Goal: Task Accomplishment & Management: Manage account settings

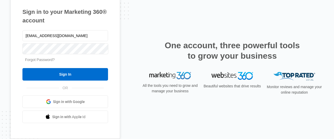
type input "[EMAIL_ADDRESS][DOMAIN_NAME]"
click at [41, 61] on link "Forgot Password?" at bounding box center [40, 60] width 30 height 4
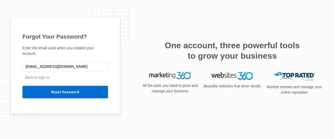
type input "[EMAIL_ADDRESS][DOMAIN_NAME]"
click at [22, 86] on input "Reset Password" at bounding box center [64, 92] width 85 height 13
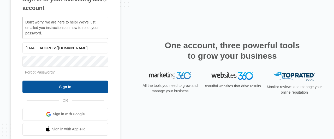
click at [53, 87] on input "Sign In" at bounding box center [64, 87] width 85 height 13
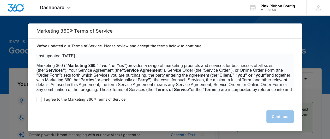
click at [188, 91] on b "“Terms of Service”" at bounding box center [172, 89] width 38 height 4
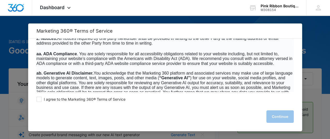
scroll to position [3434, 0]
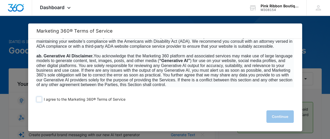
click at [38, 100] on span at bounding box center [38, 99] width 5 height 5
click at [38, 100] on input "I agree to the Marketing 360® Terms of Service" at bounding box center [38, 99] width 5 height 5
checkbox input "true"
click at [281, 120] on button "Continue" at bounding box center [279, 116] width 27 height 13
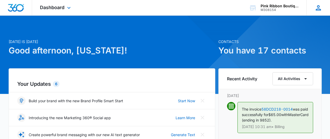
click at [319, 8] on icon at bounding box center [318, 8] width 8 height 8
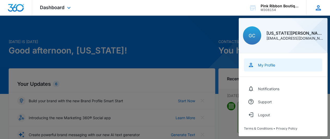
click at [260, 68] on link "My Profile" at bounding box center [283, 64] width 78 height 13
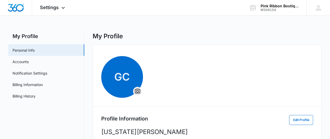
click at [184, 96] on span "GC" at bounding box center [207, 77] width 212 height 42
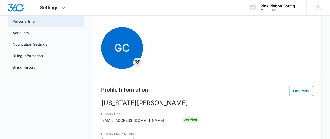
scroll to position [34, 0]
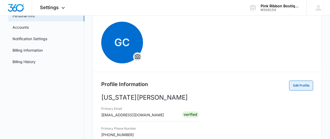
click at [302, 88] on button "Edit Profile" at bounding box center [301, 86] width 24 height 10
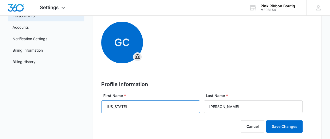
click at [129, 108] on input "[US_STATE]" at bounding box center [150, 106] width 99 height 13
type input "G"
type input "Arianne"
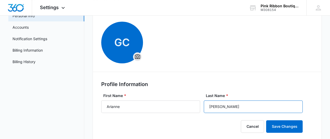
click at [224, 107] on input "[PERSON_NAME]" at bounding box center [253, 106] width 99 height 13
type input "C"
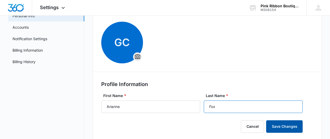
type input "Fox"
click at [275, 125] on button "Save Changes" at bounding box center [284, 126] width 36 height 13
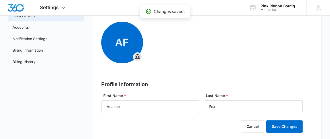
click at [251, 86] on div "Profile Information" at bounding box center [207, 85] width 212 height 10
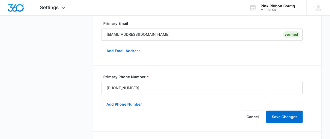
scroll to position [167, 0]
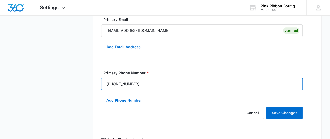
click at [142, 84] on input "[PHONE_NUMBER]" at bounding box center [201, 84] width 201 height 13
type input "[PHONE_NUMBER]"
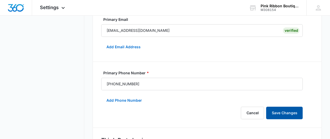
click at [291, 114] on button "Save Changes" at bounding box center [284, 113] width 36 height 13
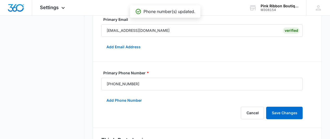
click at [64, 109] on nav "My Profile Personal Info Accounts Notification Settings Billing Information Bil…" at bounding box center [46, 54] width 76 height 379
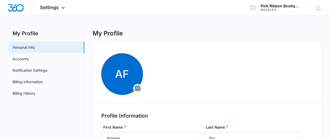
scroll to position [0, 0]
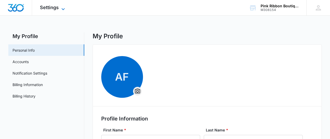
click at [43, 9] on span "Settings" at bounding box center [49, 7] width 19 height 5
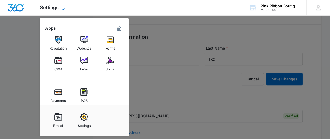
scroll to position [3, 0]
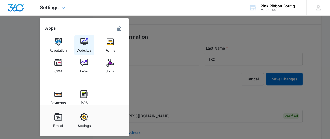
click at [81, 46] on div "Websites" at bounding box center [84, 49] width 15 height 7
